Goal: Transaction & Acquisition: Purchase product/service

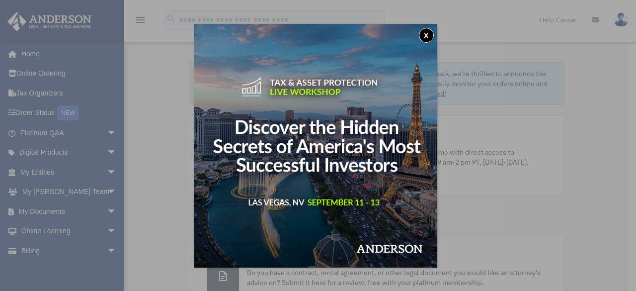
click at [425, 34] on button "x" at bounding box center [426, 35] width 15 height 15
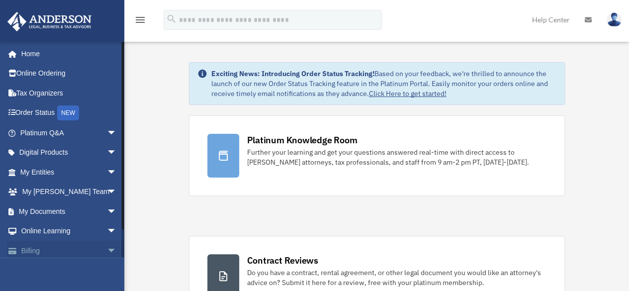
click at [32, 247] on link "Billing arrow_drop_down" at bounding box center [69, 251] width 125 height 20
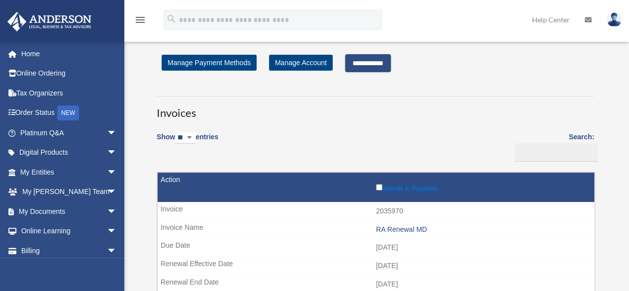
click at [378, 60] on input "**********" at bounding box center [368, 63] width 46 height 18
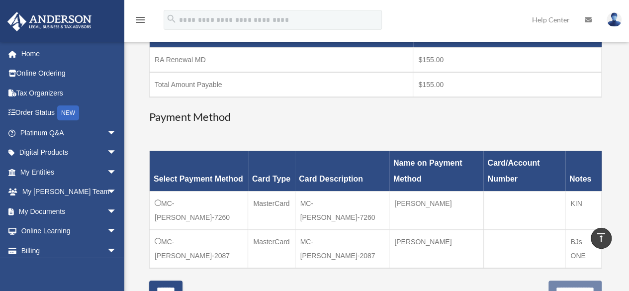
scroll to position [244, 0]
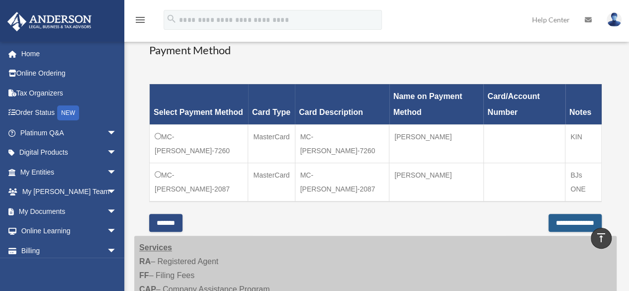
click at [566, 214] on input "**********" at bounding box center [574, 223] width 53 height 18
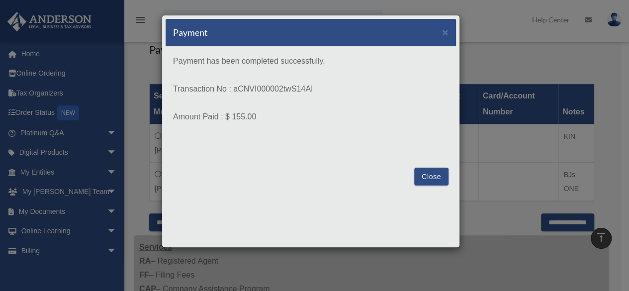
drag, startPoint x: 322, startPoint y: 86, endPoint x: 234, endPoint y: 89, distance: 88.0
click at [234, 89] on p "Transaction No : aCNVI000002twS14AI" at bounding box center [310, 89] width 275 height 14
copy p "aCNVI000002twS14AI"
click at [441, 174] on button "Close" at bounding box center [431, 177] width 34 height 18
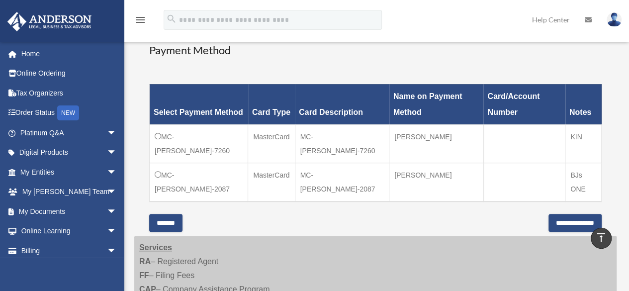
click at [613, 24] on img at bounding box center [614, 19] width 15 height 14
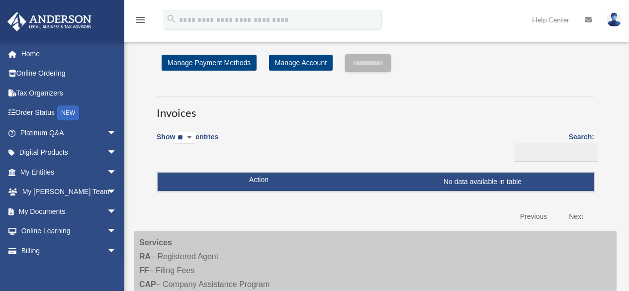
scroll to position [244, 0]
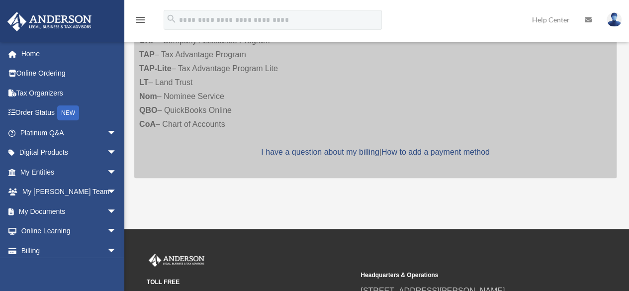
click at [616, 19] on img at bounding box center [614, 19] width 15 height 14
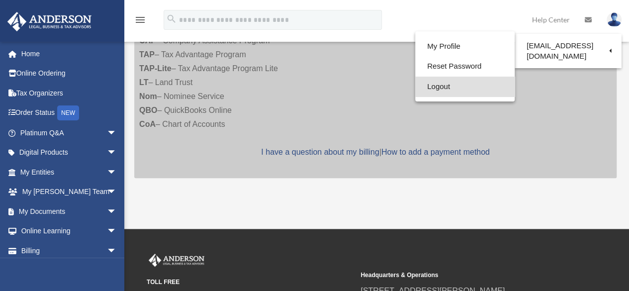
click at [434, 85] on link "Logout" at bounding box center [464, 87] width 99 height 20
